Goal: Find contact information: Find contact information

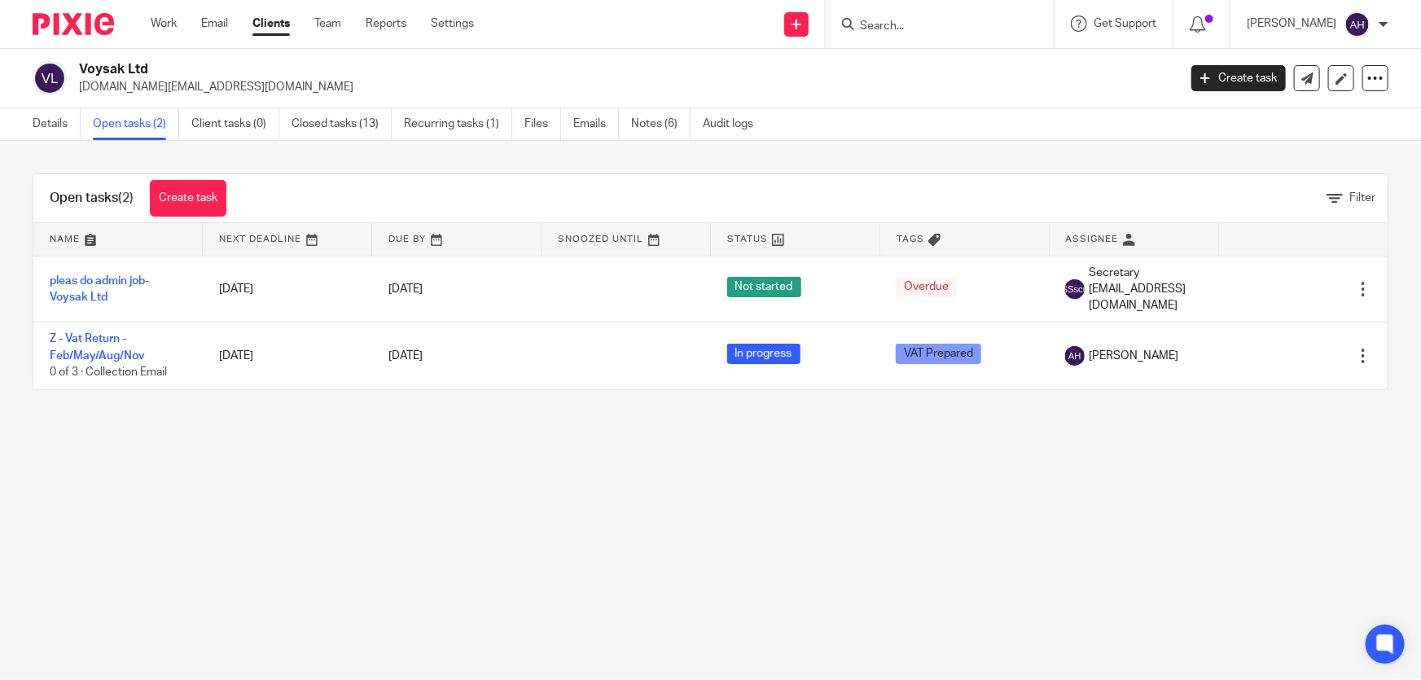
click at [917, 24] on input "Search" at bounding box center [931, 27] width 147 height 15
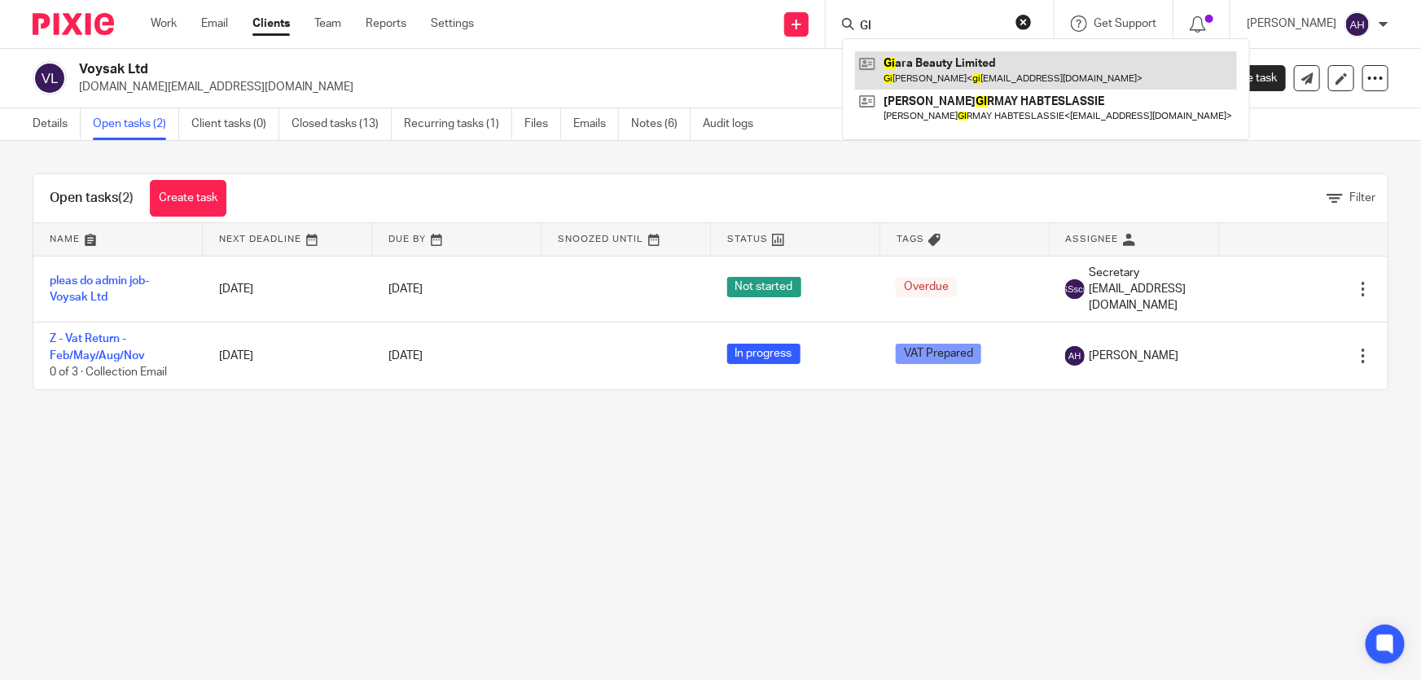
type input "GI"
click at [928, 55] on link at bounding box center [1046, 69] width 382 height 37
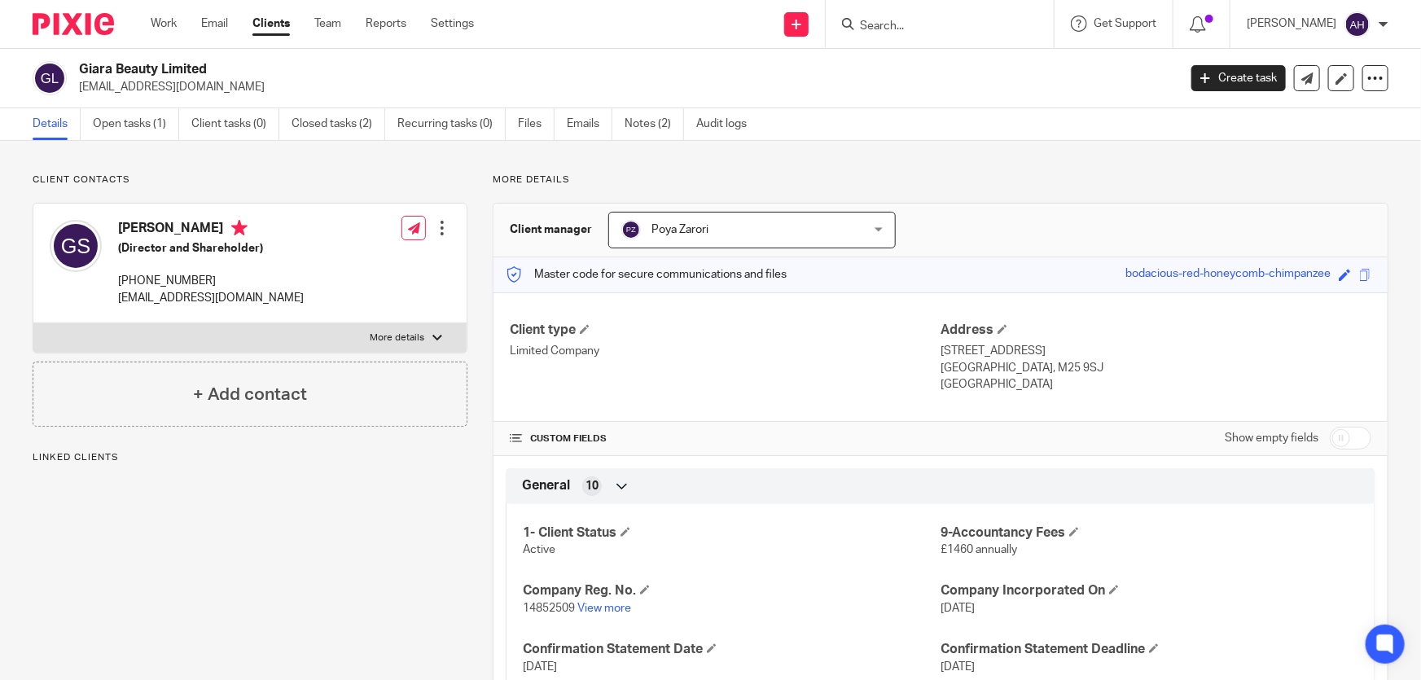
click at [179, 300] on p "[EMAIL_ADDRESS][DOMAIN_NAME]" at bounding box center [211, 298] width 186 height 16
copy div "[EMAIL_ADDRESS][DOMAIN_NAME]"
click at [186, 68] on h2 "Giara Beauty Limited" at bounding box center [514, 69] width 870 height 17
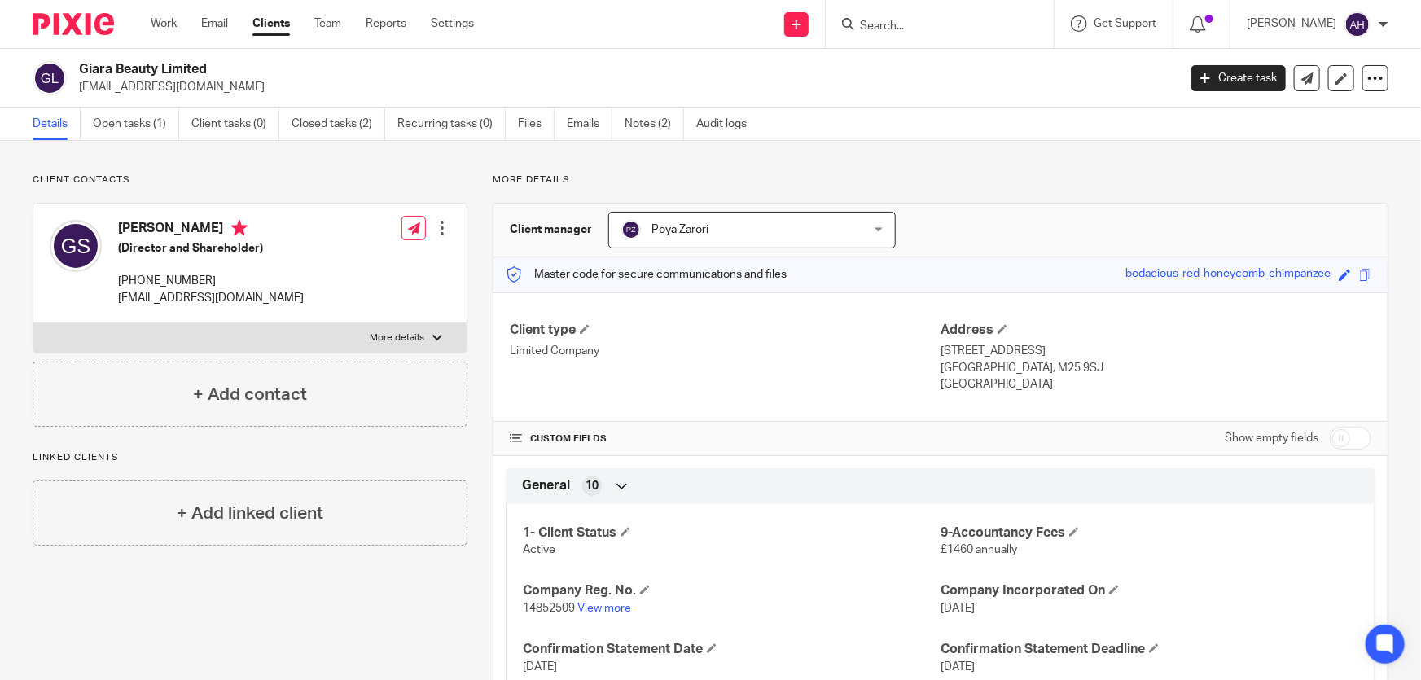
click at [138, 230] on h4 "[PERSON_NAME]" at bounding box center [211, 230] width 186 height 20
copy h4 "Giara"
click at [182, 233] on h4 "[PERSON_NAME]" at bounding box center [211, 230] width 186 height 20
click at [173, 65] on h2 "Giara Beauty Limited" at bounding box center [514, 69] width 870 height 17
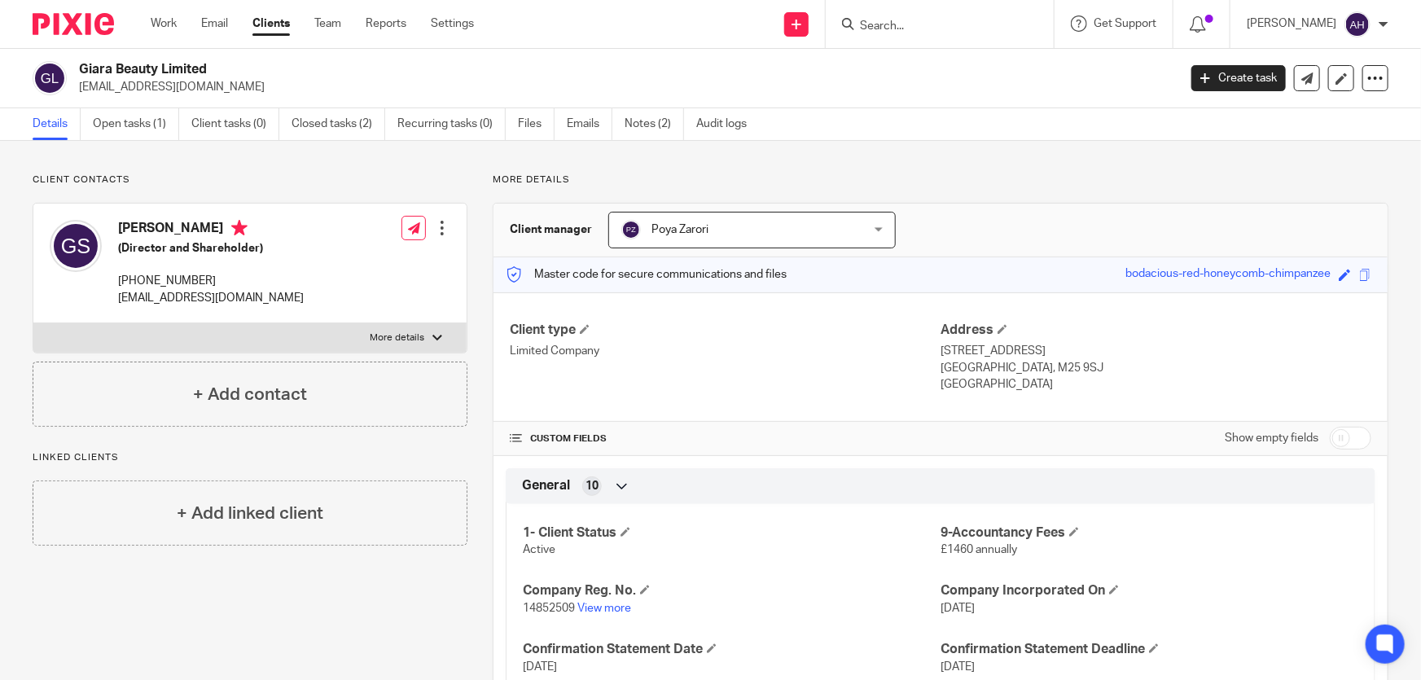
click at [173, 65] on h2 "Giara Beauty Limited" at bounding box center [514, 69] width 870 height 17
copy div "Giara Beauty Limited"
click at [398, 335] on p "More details" at bounding box center [397, 337] width 55 height 13
click at [33, 323] on input "More details" at bounding box center [33, 322] width 1 height 1
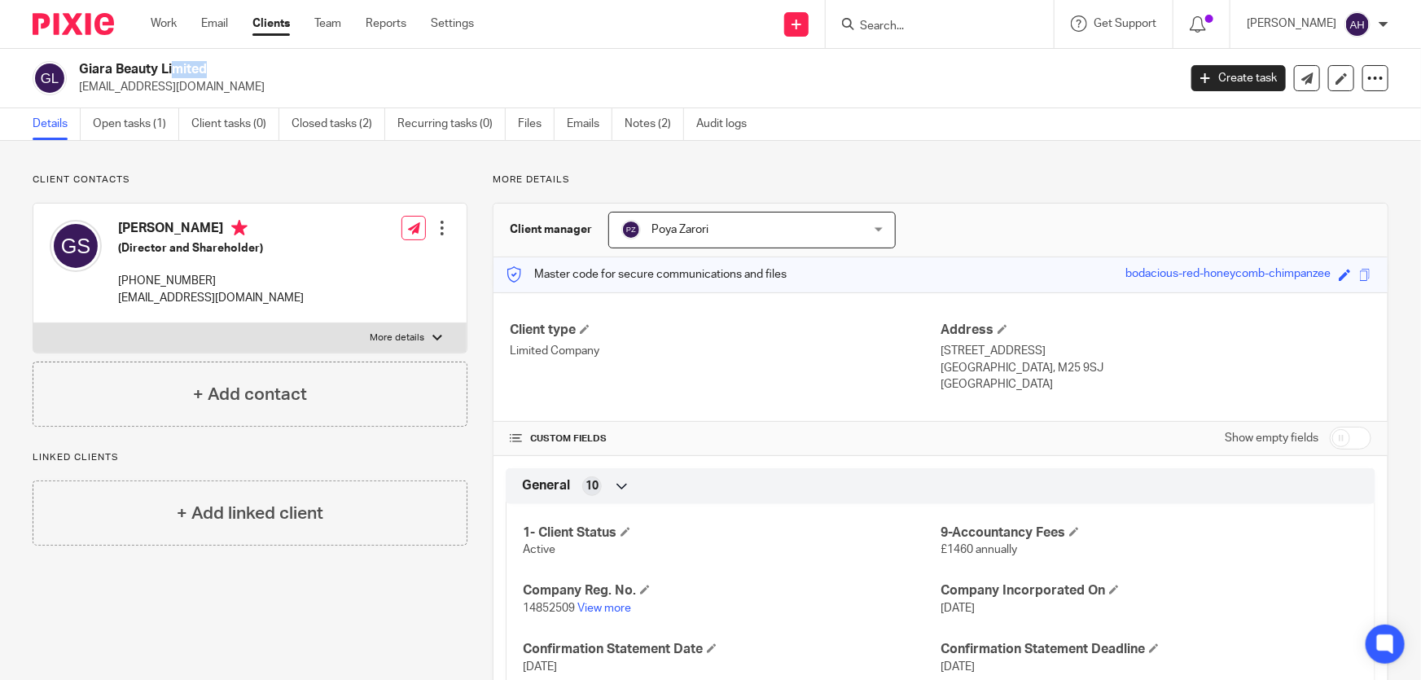
checkbox input "true"
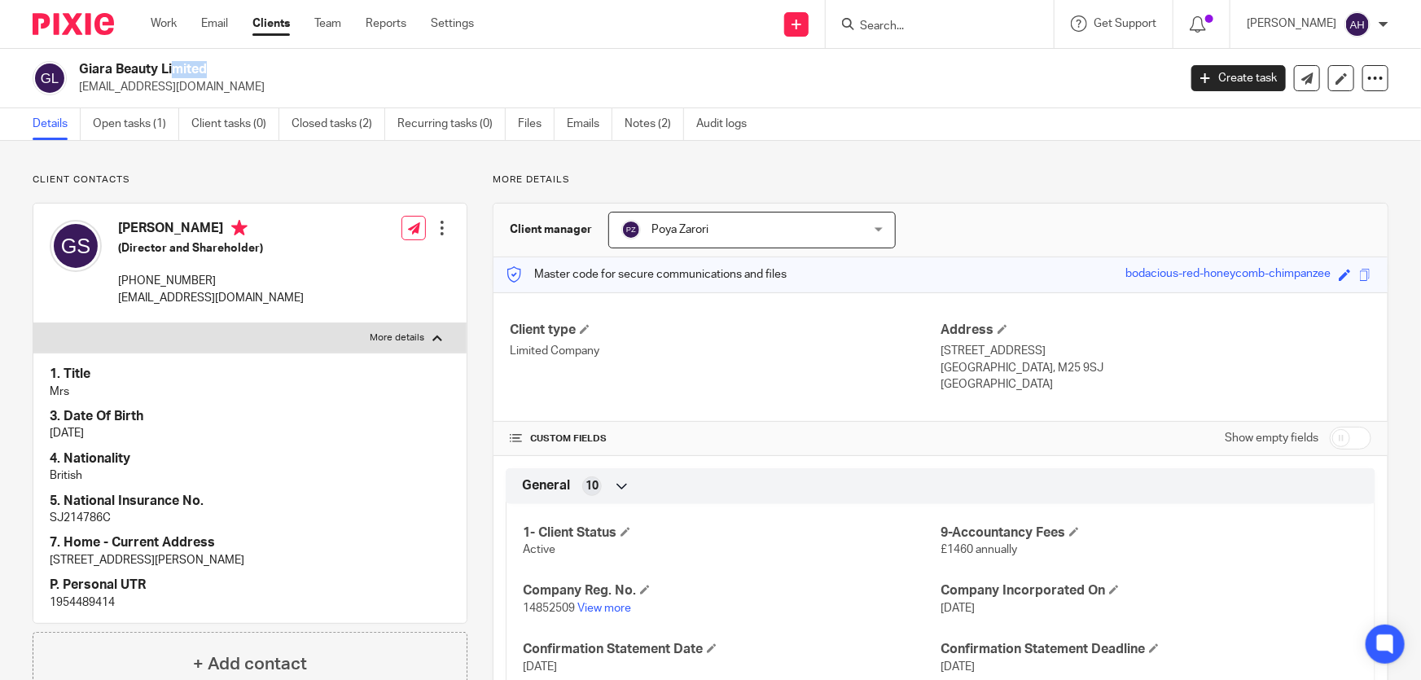
copy div "Giara Beauty Limited"
